Goal: Find specific page/section: Find specific page/section

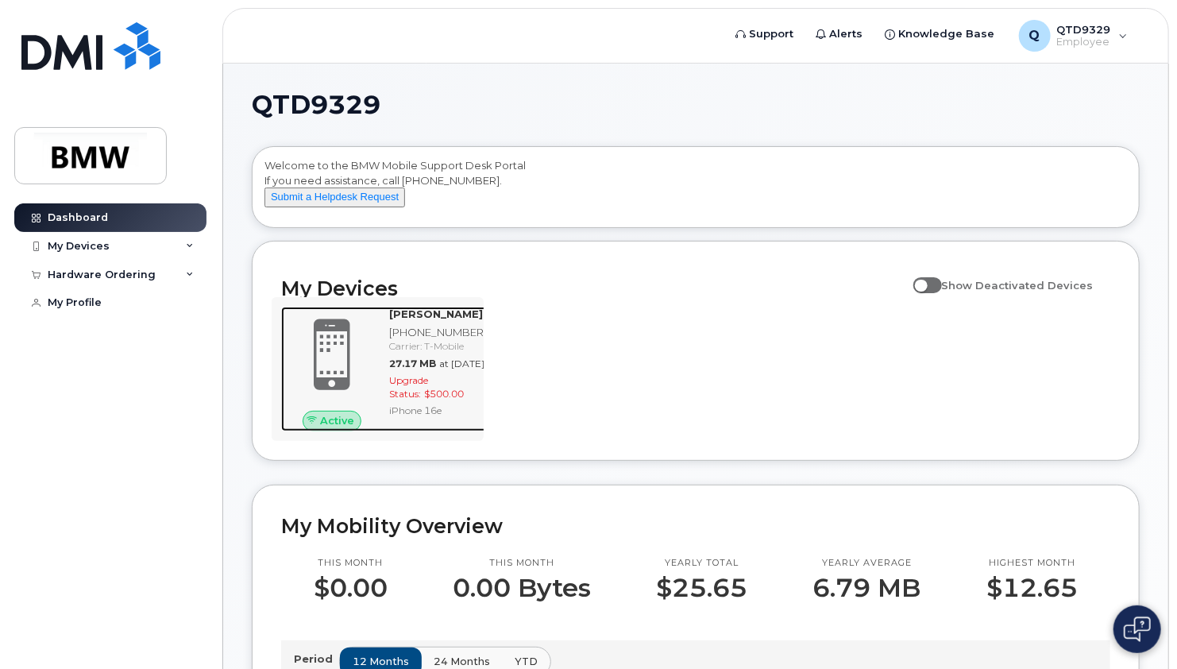
click at [333, 360] on span at bounding box center [332, 354] width 76 height 80
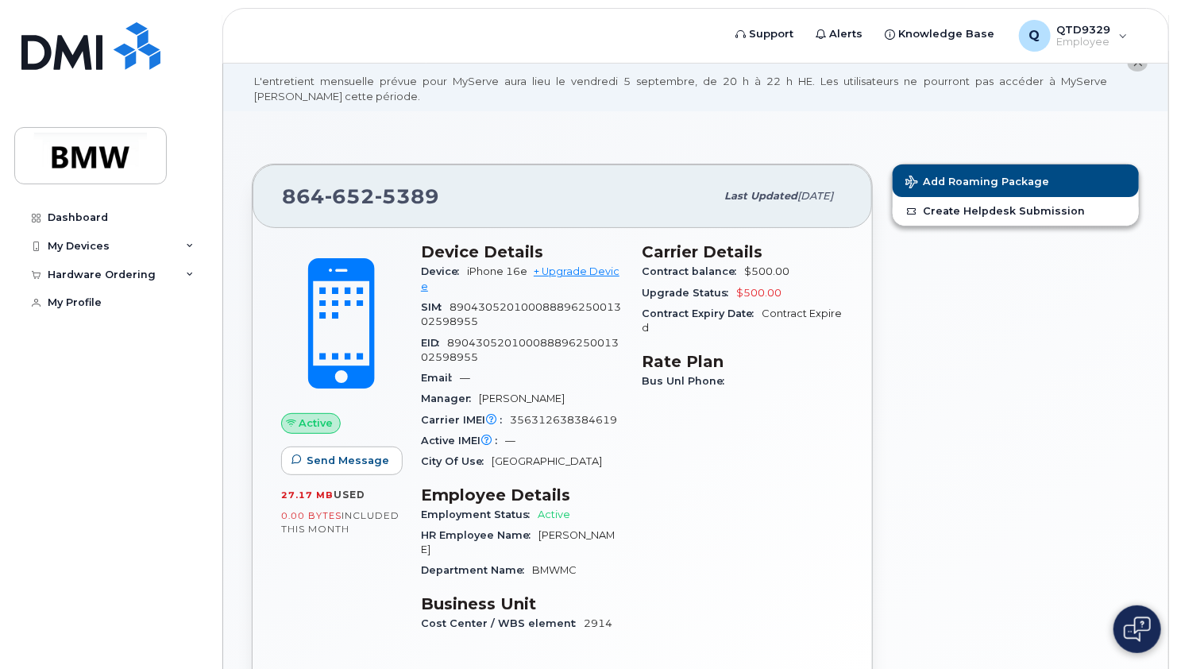
scroll to position [48, 0]
click at [168, 246] on div "My Devices" at bounding box center [110, 246] width 192 height 29
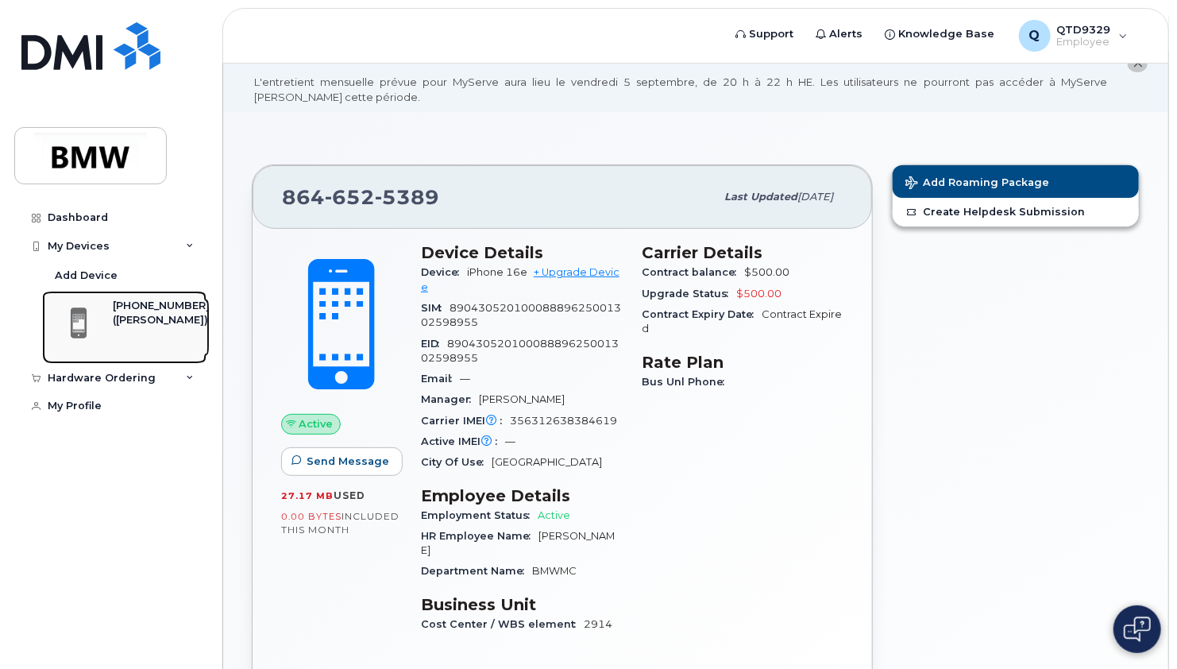
click at [124, 317] on div "([PERSON_NAME])" at bounding box center [161, 320] width 97 height 14
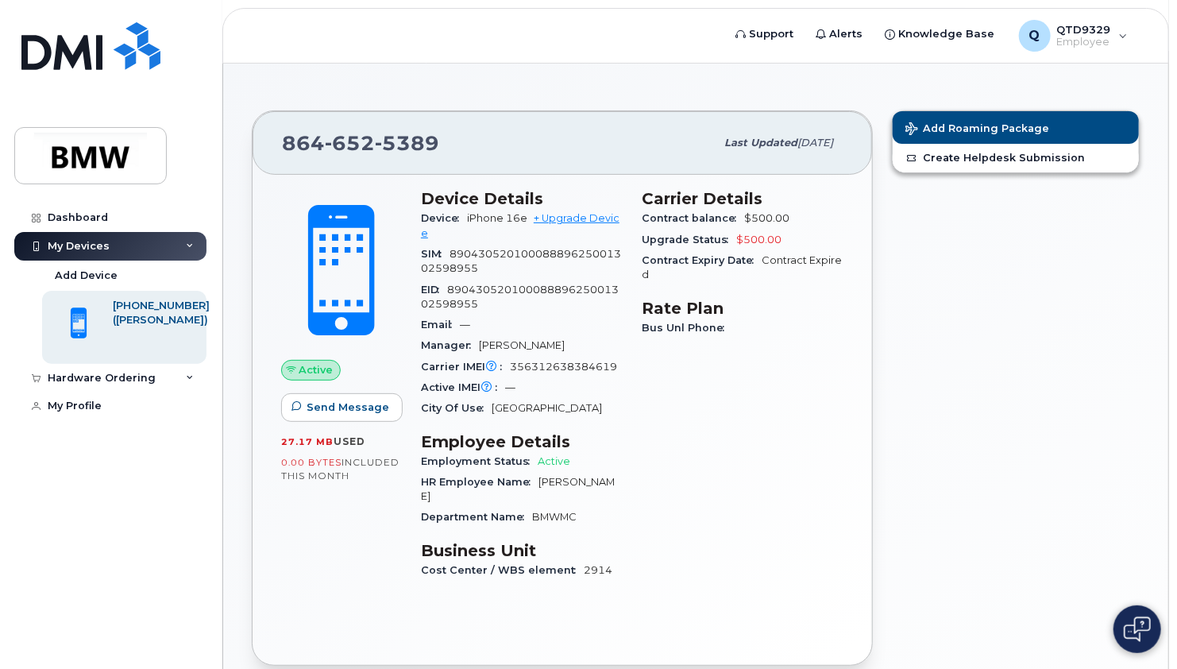
scroll to position [103, 0]
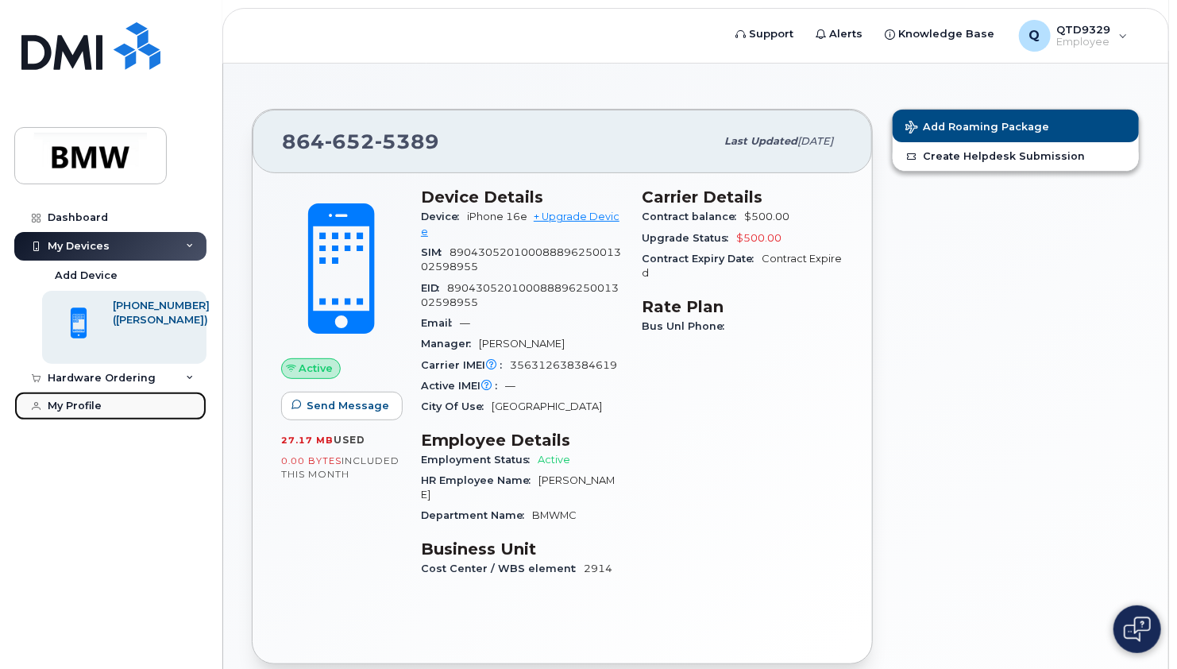
click at [80, 405] on div "My Profile" at bounding box center [75, 405] width 54 height 13
